Goal: Task Accomplishment & Management: Complete application form

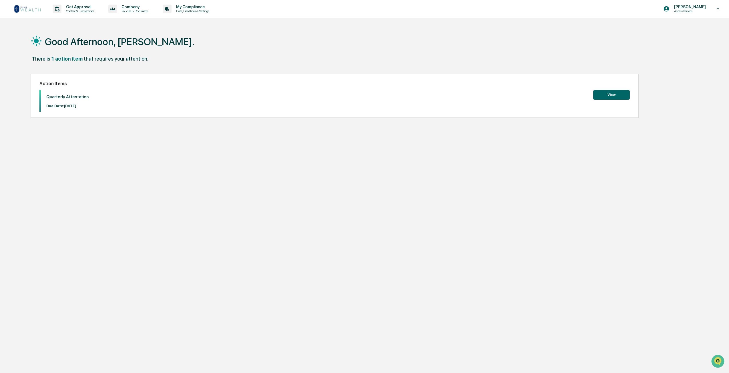
click at [602, 92] on button "View" at bounding box center [611, 95] width 37 height 10
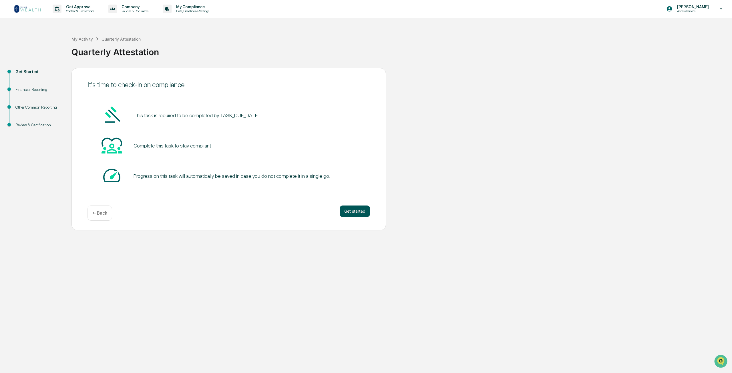
click at [350, 213] on button "Get started" at bounding box center [355, 211] width 30 height 11
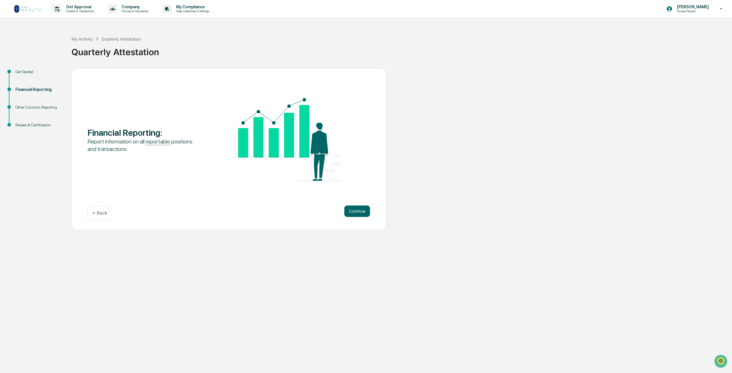
click at [350, 213] on button "Continue" at bounding box center [357, 211] width 26 height 11
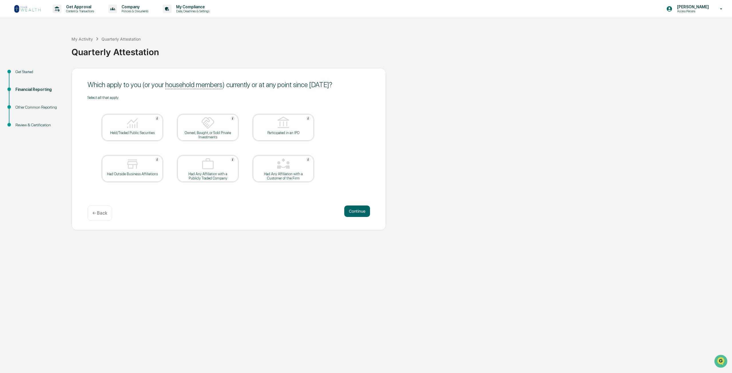
drag, startPoint x: 222, startPoint y: 126, endPoint x: 219, endPoint y: 127, distance: 3.3
click at [220, 126] on div at bounding box center [207, 123] width 57 height 15
click at [141, 121] on div at bounding box center [132, 123] width 57 height 15
click at [201, 125] on img at bounding box center [208, 123] width 14 height 14
click at [351, 212] on button "Continue" at bounding box center [357, 211] width 26 height 11
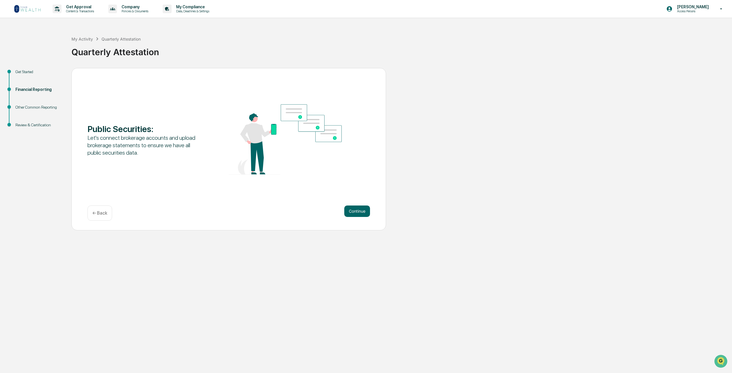
click at [351, 212] on button "Continue" at bounding box center [357, 211] width 26 height 11
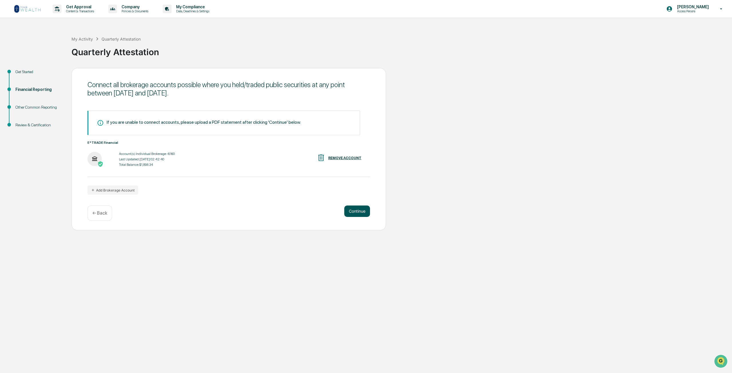
click at [348, 206] on button "Continue" at bounding box center [357, 211] width 26 height 11
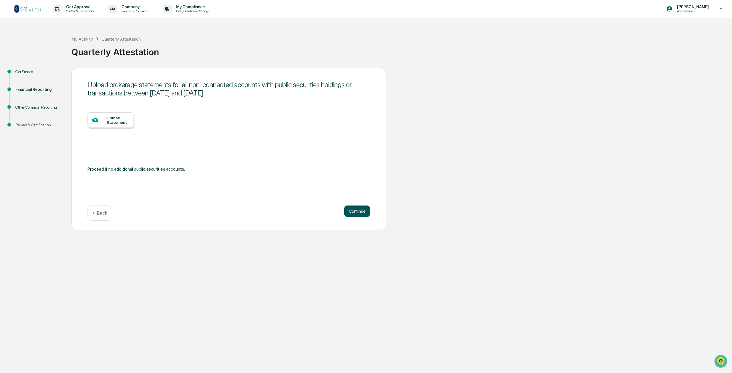
click at [352, 206] on button "Continue" at bounding box center [357, 211] width 26 height 11
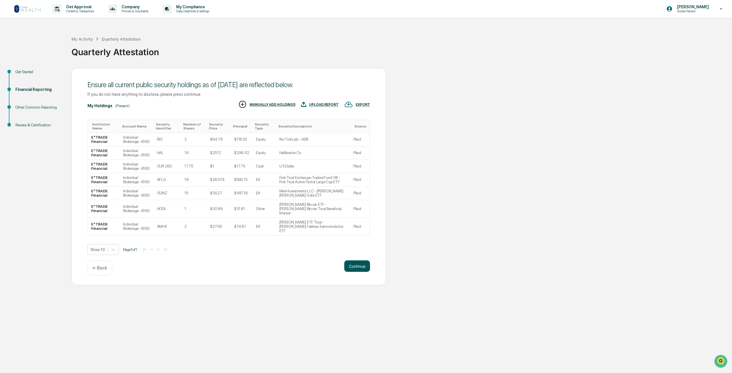
click at [361, 261] on button "Continue" at bounding box center [357, 266] width 26 height 11
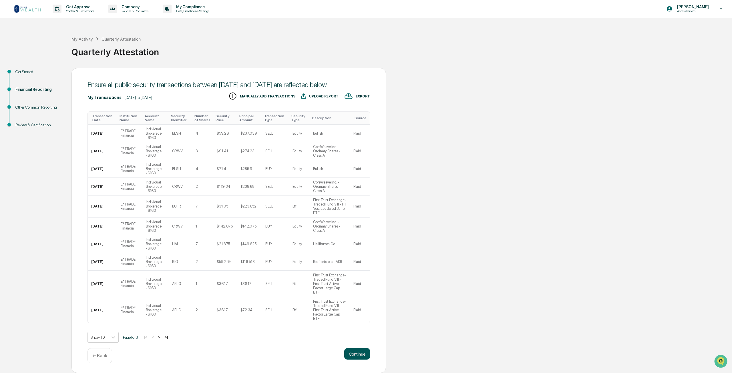
click at [360, 348] on button "Continue" at bounding box center [357, 353] width 26 height 11
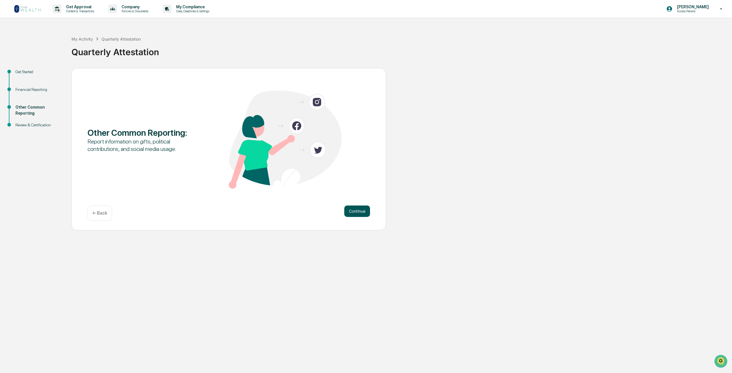
click at [363, 212] on button "Continue" at bounding box center [357, 211] width 26 height 11
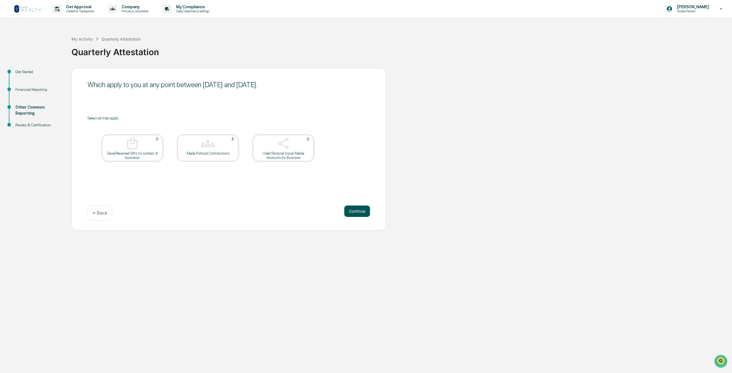
click at [361, 214] on button "Continue" at bounding box center [357, 211] width 26 height 11
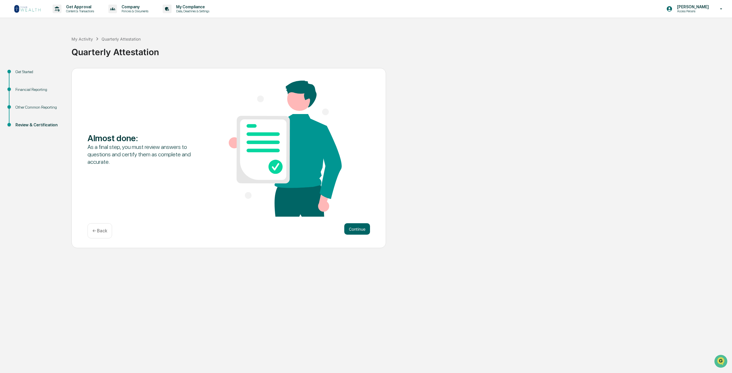
click at [361, 214] on div "Almost done : As a final step, you must review answers to questions and certify…" at bounding box center [229, 149] width 283 height 137
click at [359, 227] on button "Continue" at bounding box center [357, 228] width 26 height 11
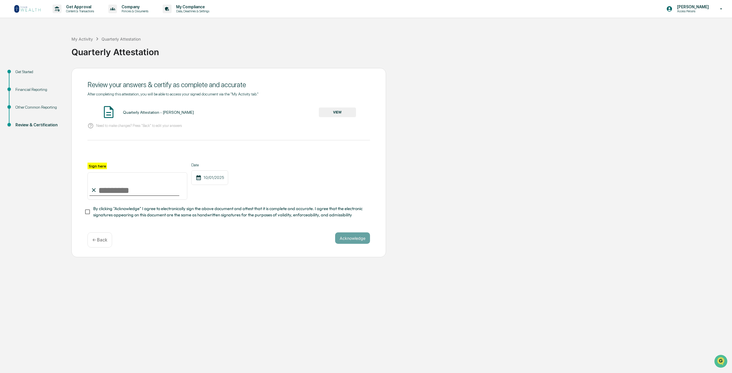
click at [117, 193] on input "Sign here" at bounding box center [138, 185] width 100 height 27
type input "**********"
click at [349, 235] on button "Acknowledge" at bounding box center [352, 238] width 35 height 11
click at [353, 245] on button "Acknowledge" at bounding box center [352, 244] width 35 height 11
click at [113, 126] on p "Need to make changes? Press "Back" to edit your answers" at bounding box center [139, 126] width 86 height 4
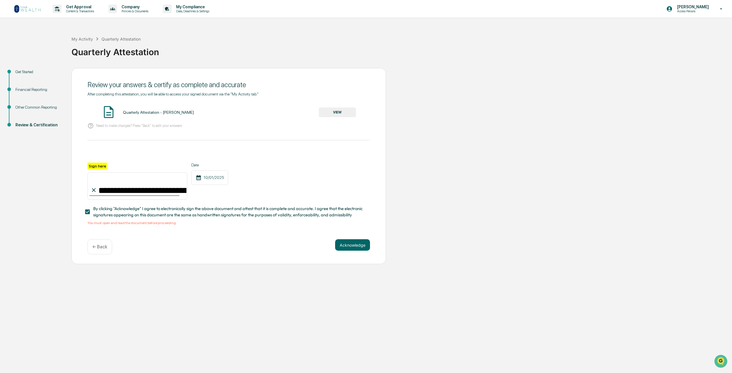
click at [331, 116] on button "VIEW" at bounding box center [337, 113] width 37 height 10
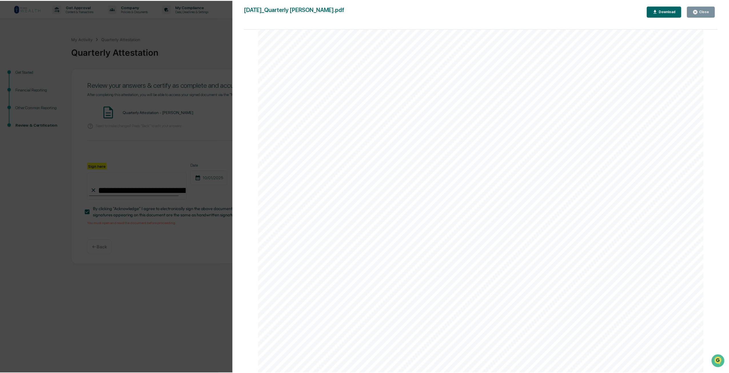
scroll to position [2906, 0]
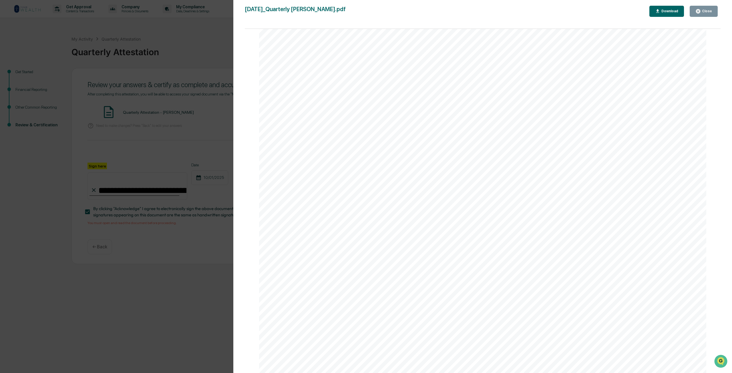
click at [704, 13] on div "Close" at bounding box center [706, 11] width 11 height 4
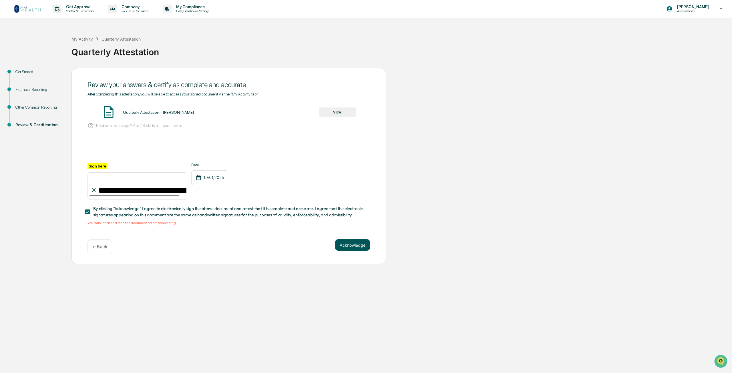
click at [354, 245] on button "Acknowledge" at bounding box center [352, 244] width 35 height 11
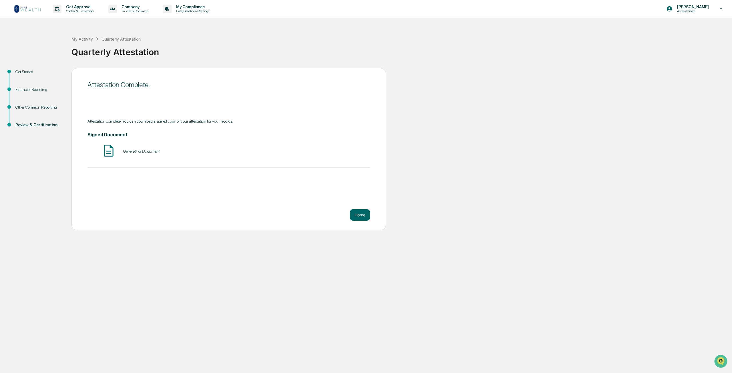
click at [374, 217] on div "Attestation Complete. Attestation complete. You can download a signed copy of y…" at bounding box center [228, 149] width 315 height 162
click at [355, 212] on button "Home" at bounding box center [360, 214] width 20 height 11
